Goal: Task Accomplishment & Management: Complete application form

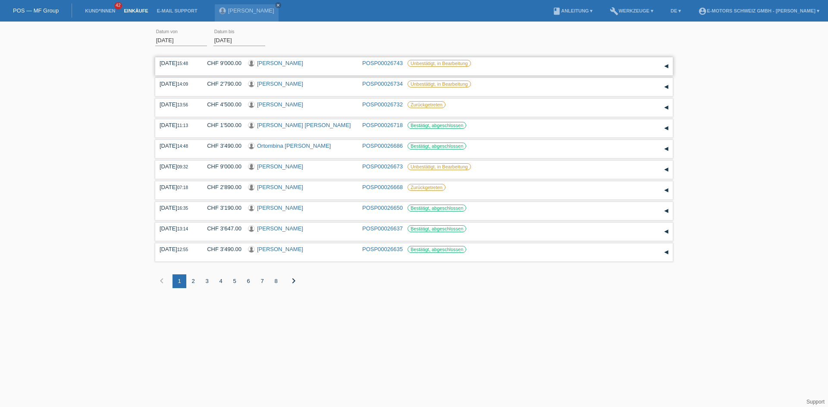
click at [265, 62] on link "[PERSON_NAME]" at bounding box center [280, 63] width 46 height 6
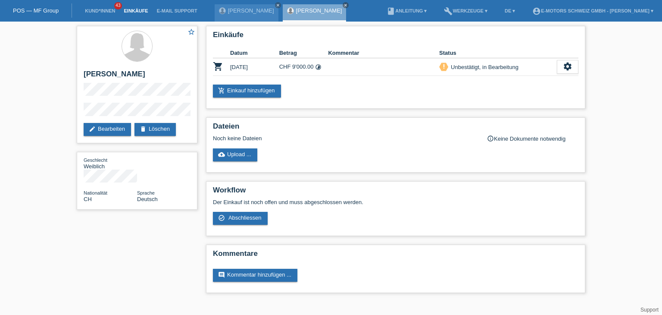
click at [128, 13] on link "Einkäufe" at bounding box center [135, 10] width 33 height 5
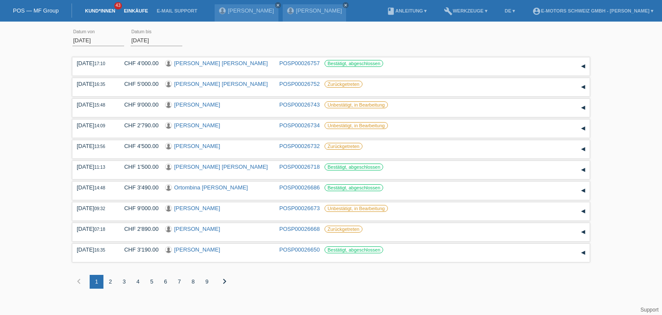
click at [93, 12] on link "Kund*innen" at bounding box center [100, 10] width 39 height 5
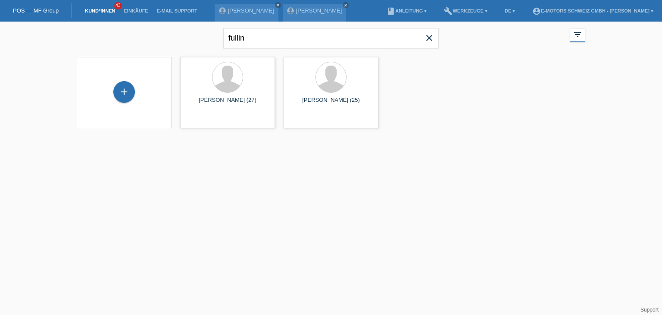
click at [431, 37] on icon "close" at bounding box center [429, 38] width 10 height 10
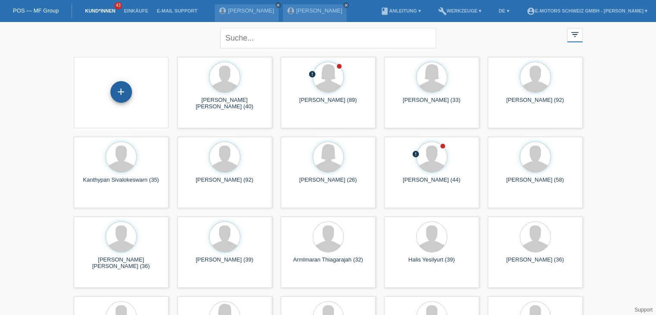
click at [117, 92] on div "+" at bounding box center [121, 91] width 21 height 15
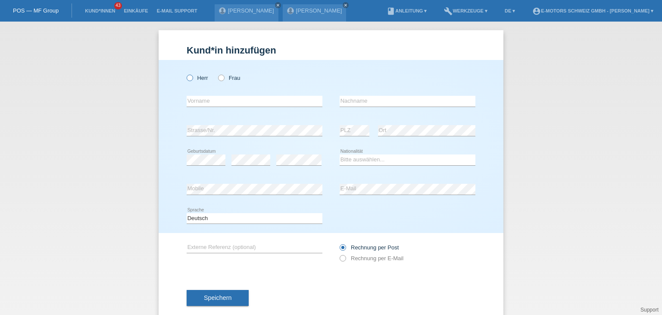
click at [185, 73] on icon at bounding box center [185, 73] width 0 height 0
click at [187, 80] on input "Herr" at bounding box center [190, 78] width 6 height 6
radio input "true"
drag, startPoint x: 199, startPoint y: 107, endPoint x: 201, endPoint y: 103, distance: 4.8
click at [200, 106] on div "error Vorname" at bounding box center [255, 101] width 136 height 29
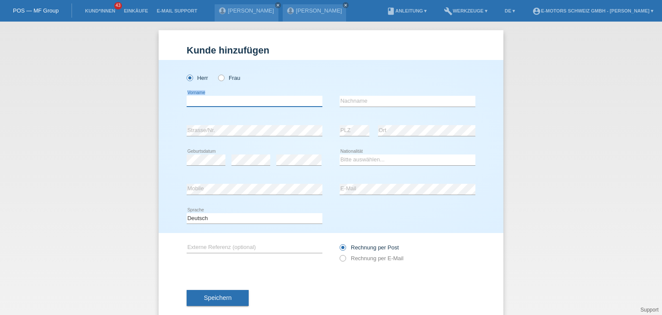
click at [262, 100] on input "text" at bounding box center [255, 101] width 136 height 11
click at [234, 101] on input "text" at bounding box center [255, 101] width 136 height 11
paste input "[PERSON_NAME]"
type input "Quentin Maurice"
click at [378, 102] on input "text" at bounding box center [408, 101] width 136 height 11
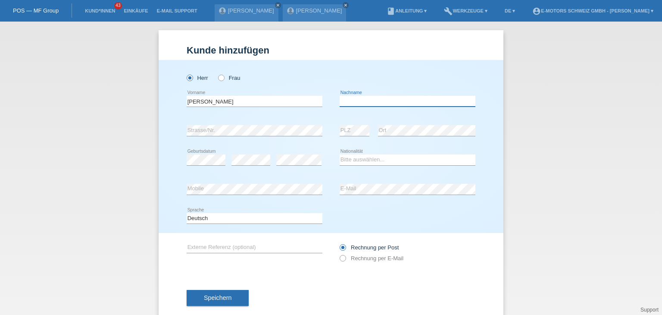
paste input "Chaubert"
type input "Chaubert"
click at [352, 157] on select "Bitte auswählen... Schweiz Deutschland Liechtenstein Österreich ------------ Af…" at bounding box center [408, 159] width 136 height 10
select select "CH"
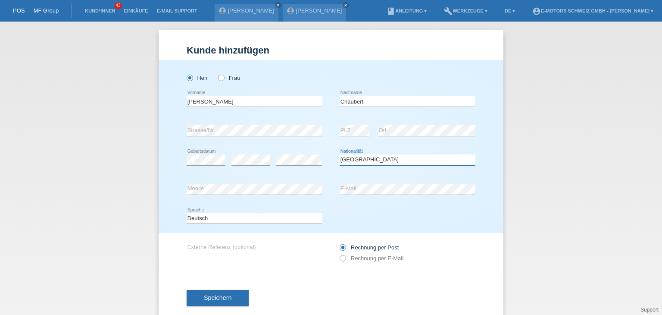
click at [340, 154] on select "Bitte auswählen... Schweiz Deutschland Liechtenstein Österreich ------------ Af…" at bounding box center [408, 159] width 136 height 10
click at [423, 211] on div "Deutsch Français Italiano English error Sprache" at bounding box center [331, 218] width 289 height 29
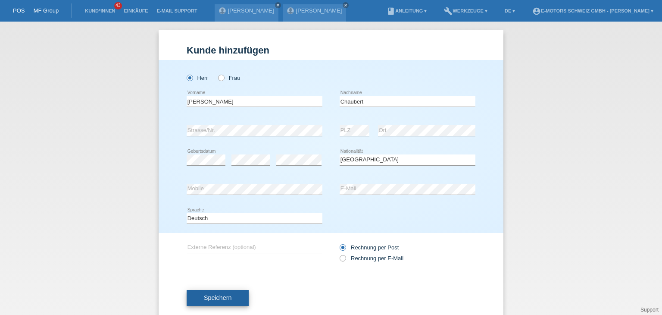
click at [209, 303] on button "Speichern" at bounding box center [218, 298] width 62 height 16
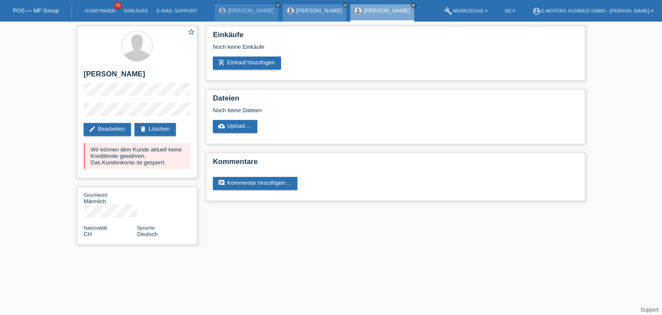
click at [292, 18] on div "[PERSON_NAME] close" at bounding box center [315, 12] width 64 height 17
click at [344, 6] on icon "close" at bounding box center [346, 5] width 4 height 4
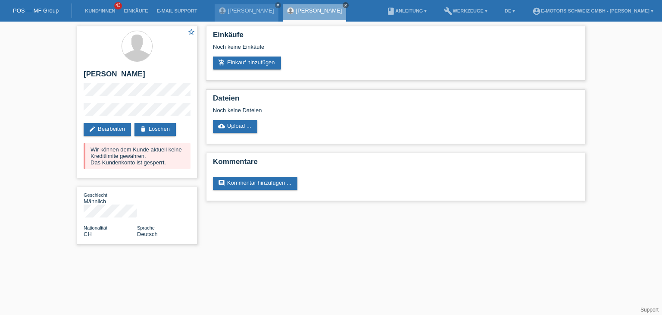
click at [348, 5] on icon "close" at bounding box center [346, 5] width 4 height 4
click at [240, 12] on link "Fabrice Fullin" at bounding box center [251, 10] width 46 height 6
click at [276, 5] on icon "close" at bounding box center [278, 5] width 4 height 4
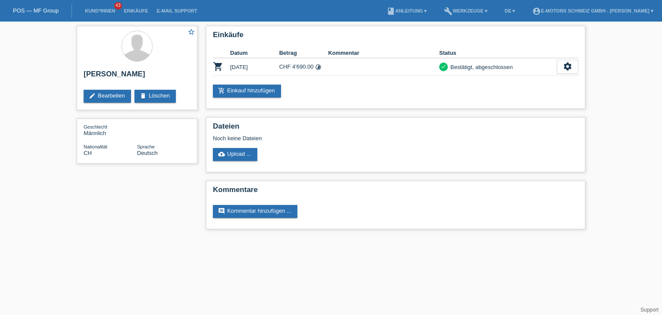
click at [132, 15] on li "Einkäufe" at bounding box center [135, 11] width 33 height 22
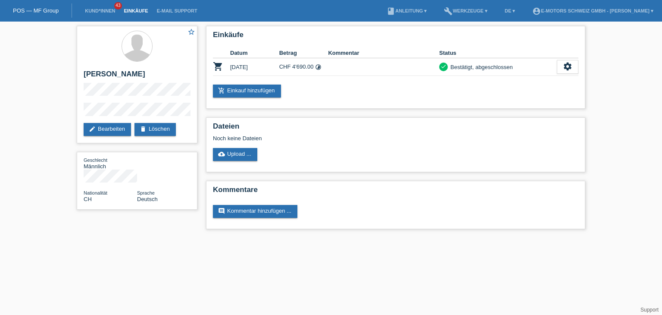
click at [133, 11] on link "Einkäufe" at bounding box center [135, 10] width 33 height 5
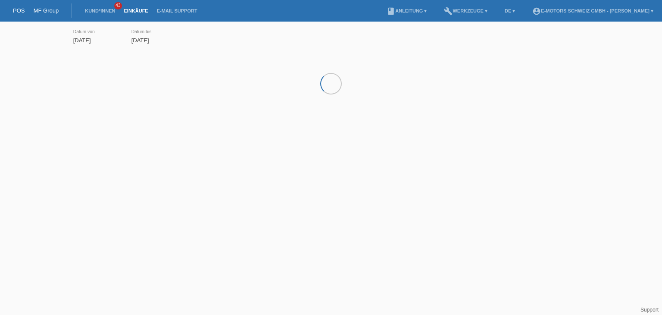
click at [150, 141] on html "POS — MF Group Kund*innen 43 Einkäufe E-Mail Support menu account_circle" at bounding box center [331, 70] width 662 height 141
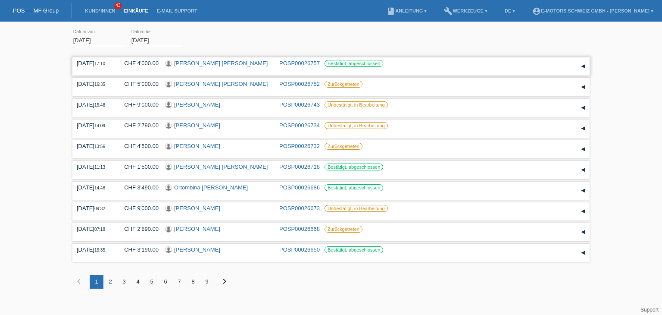
click at [212, 63] on link "[PERSON_NAME] [PERSON_NAME]" at bounding box center [221, 63] width 94 height 6
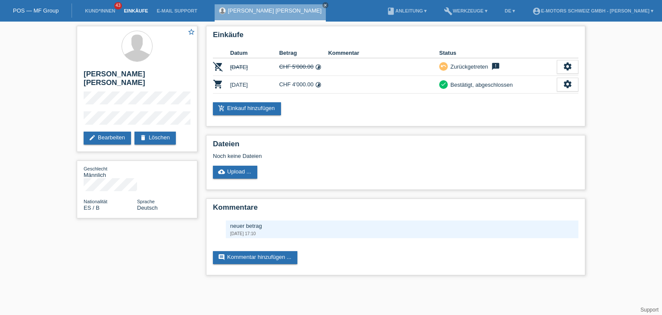
click at [131, 10] on link "Einkäufe" at bounding box center [135, 10] width 33 height 5
